Goal: Task Accomplishment & Management: Use online tool/utility

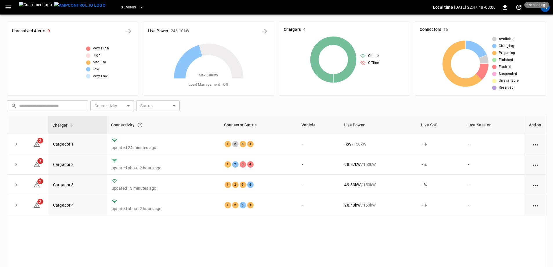
scroll to position [29, 0]
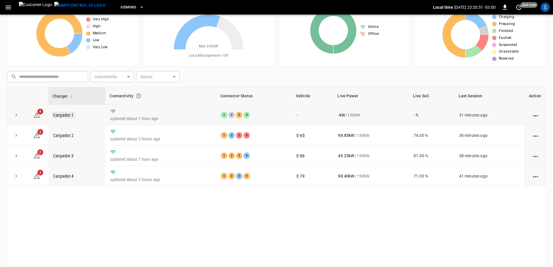
click at [68, 115] on link "Cargador 1" at bounding box center [63, 114] width 23 height 7
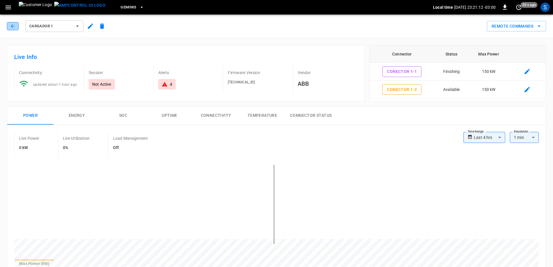
click at [10, 24] on icon "button" at bounding box center [13, 26] width 6 height 6
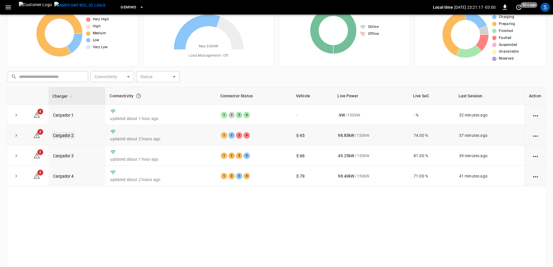
click at [69, 135] on link "Cargador 2" at bounding box center [63, 135] width 23 height 7
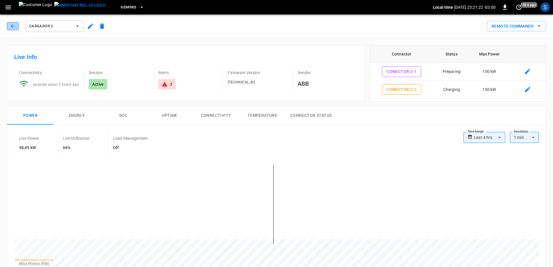
click at [15, 23] on icon "button" at bounding box center [13, 26] width 6 height 6
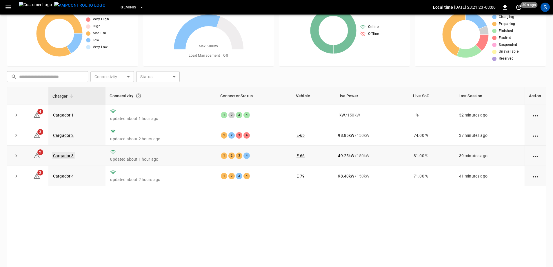
click at [61, 154] on link "Cargador 3" at bounding box center [63, 155] width 23 height 7
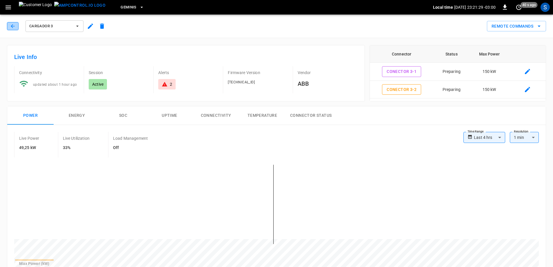
click at [16, 26] on button "button" at bounding box center [13, 26] width 12 height 8
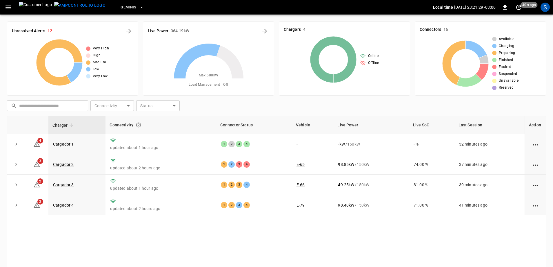
scroll to position [29, 0]
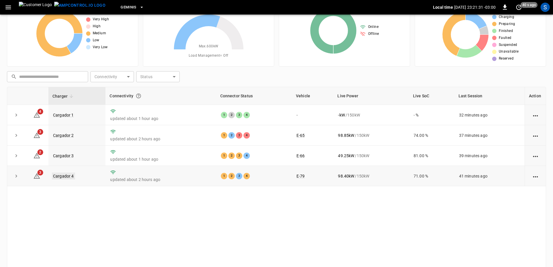
click at [58, 178] on link "Cargador 4" at bounding box center [63, 175] width 23 height 7
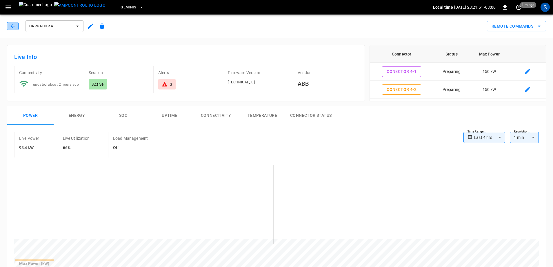
click at [13, 25] on icon "button" at bounding box center [13, 26] width 4 height 4
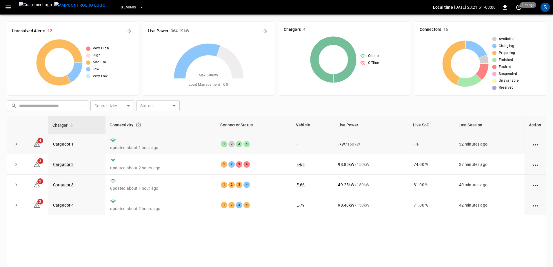
scroll to position [29, 0]
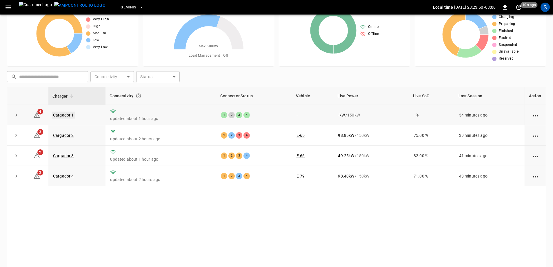
click at [64, 117] on link "Cargador 1" at bounding box center [63, 114] width 23 height 7
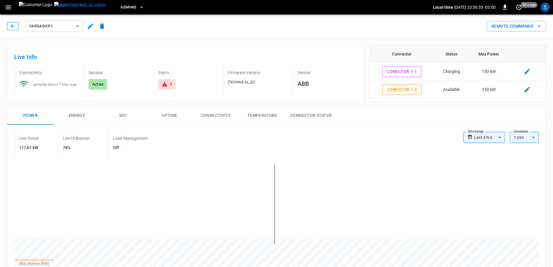
click at [11, 26] on icon "button" at bounding box center [13, 26] width 6 height 6
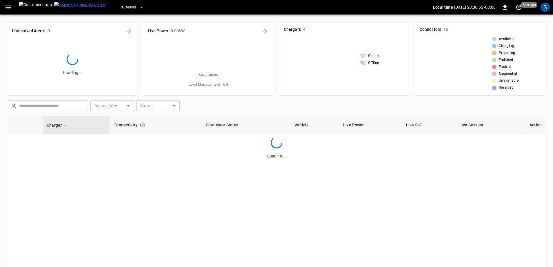
scroll to position [29, 0]
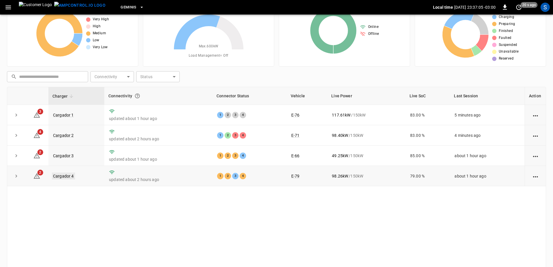
click at [63, 179] on link "Cargador 4" at bounding box center [63, 175] width 23 height 7
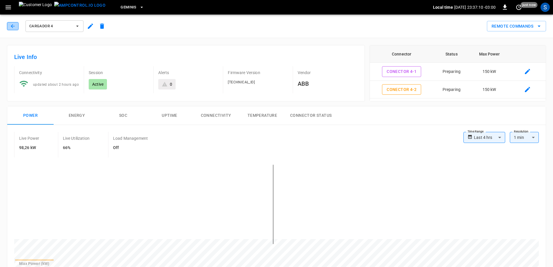
click at [14, 28] on icon "button" at bounding box center [13, 26] width 6 height 6
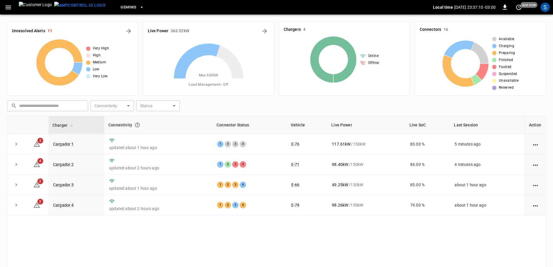
scroll to position [29, 0]
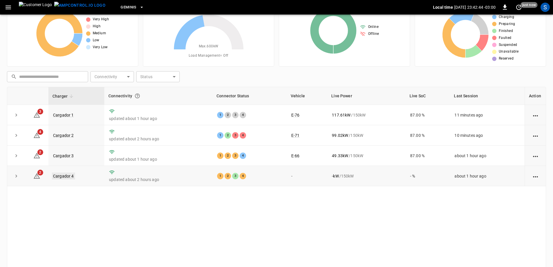
click at [57, 176] on link "Cargador 4" at bounding box center [63, 175] width 23 height 7
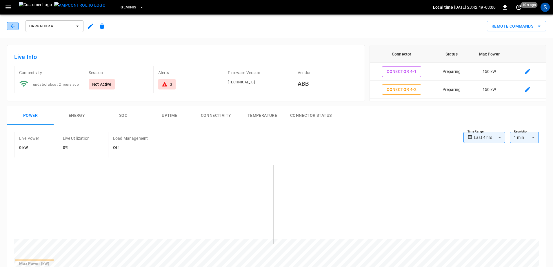
click at [8, 24] on button "button" at bounding box center [13, 26] width 12 height 8
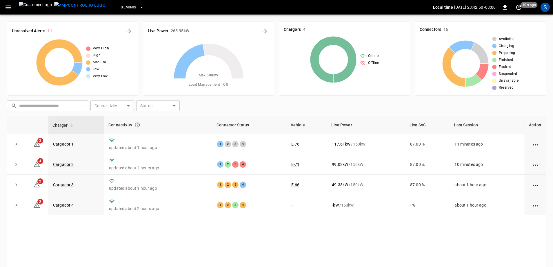
scroll to position [29, 0]
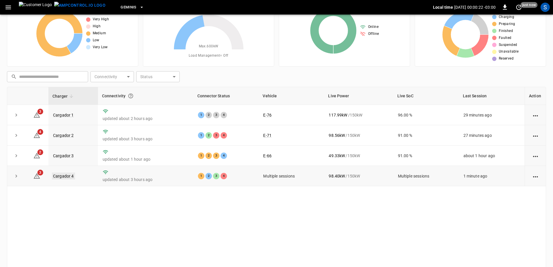
click at [71, 177] on link "Cargador 4" at bounding box center [63, 175] width 23 height 7
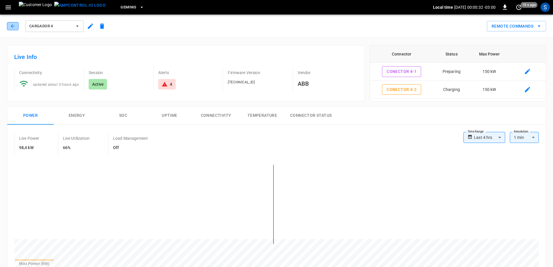
click at [14, 28] on icon "button" at bounding box center [13, 26] width 6 height 6
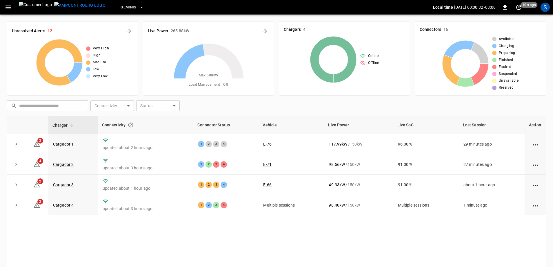
scroll to position [29, 0]
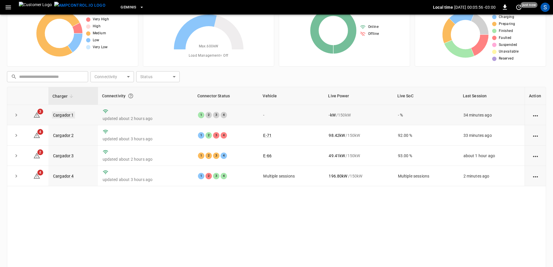
click at [58, 115] on link "Cargador 1" at bounding box center [63, 114] width 23 height 7
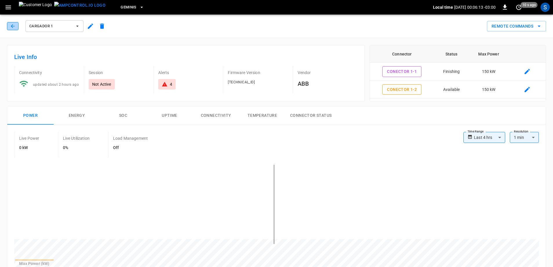
click at [16, 26] on button "button" at bounding box center [13, 26] width 12 height 8
